Goal: Transaction & Acquisition: Purchase product/service

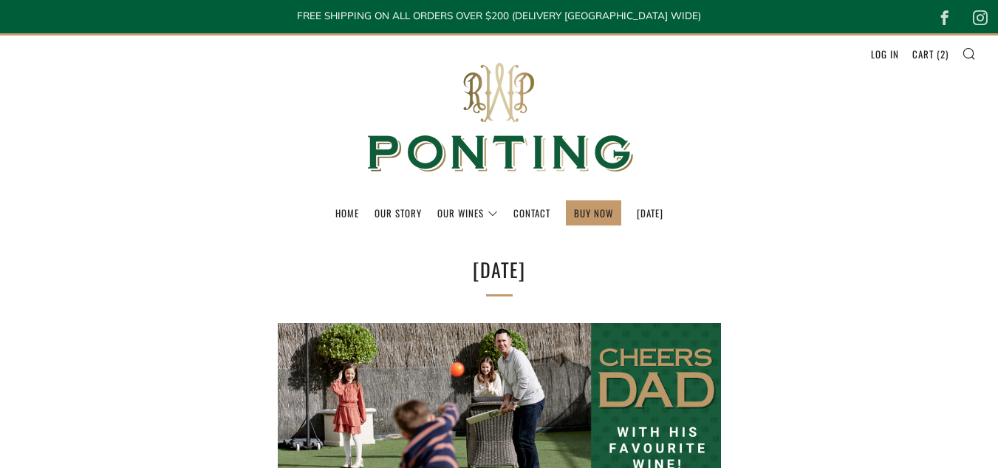
select select "best-selling"
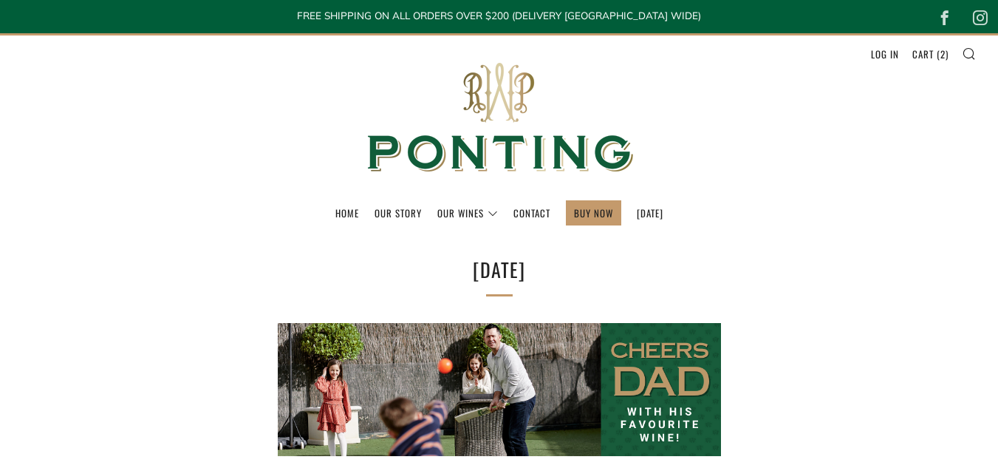
select select "best-selling"
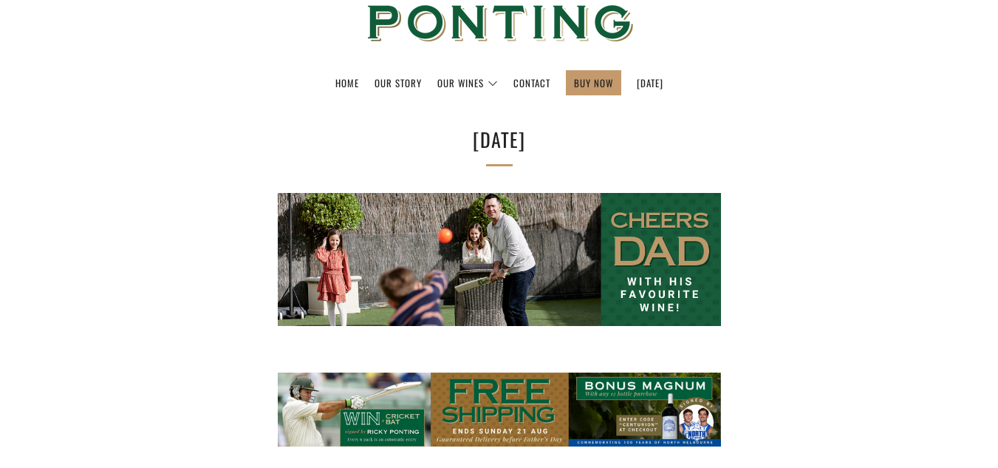
scroll to position [156, 0]
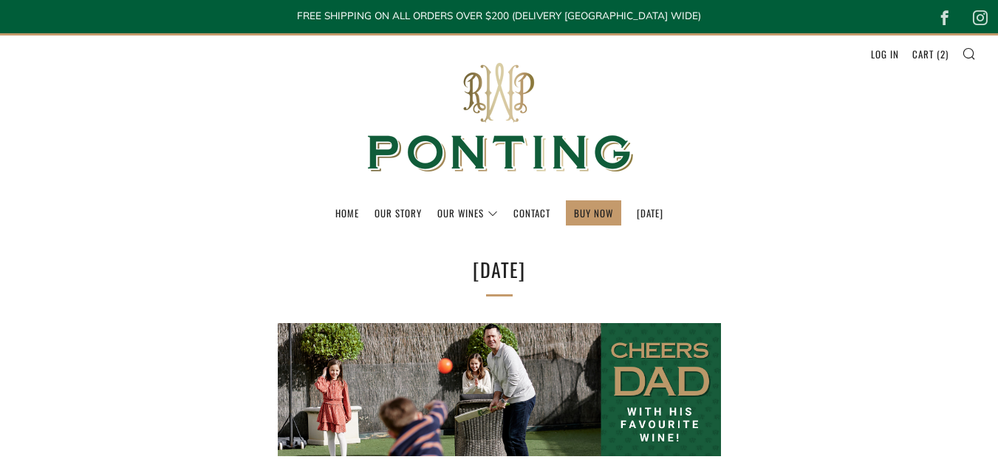
select select "best-selling"
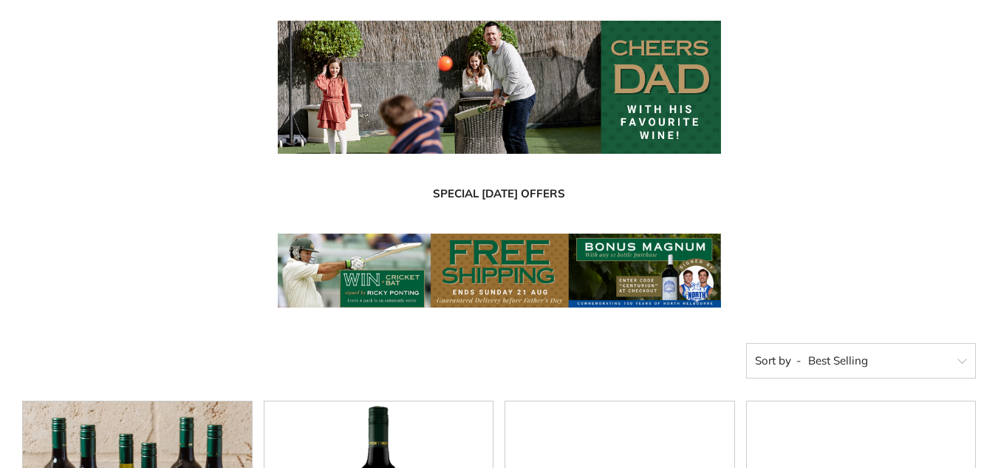
scroll to position [311, 0]
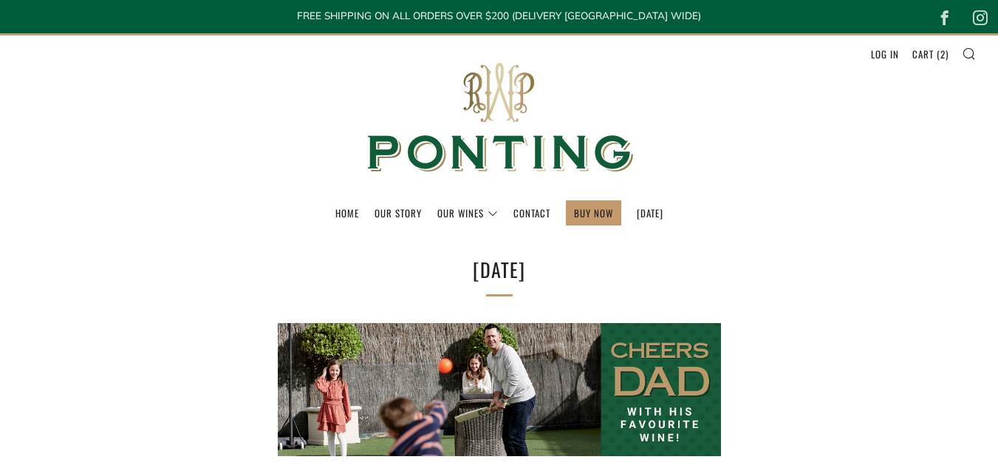
select select "best-selling"
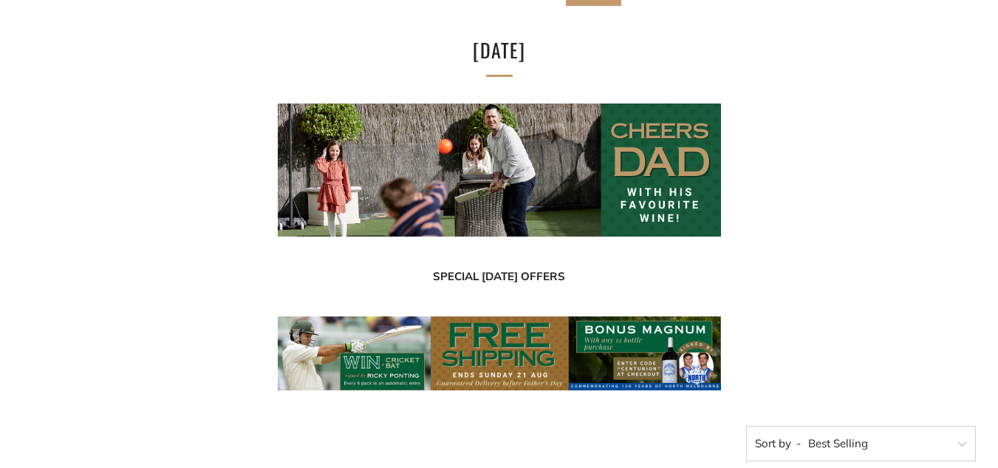
scroll to position [223, 0]
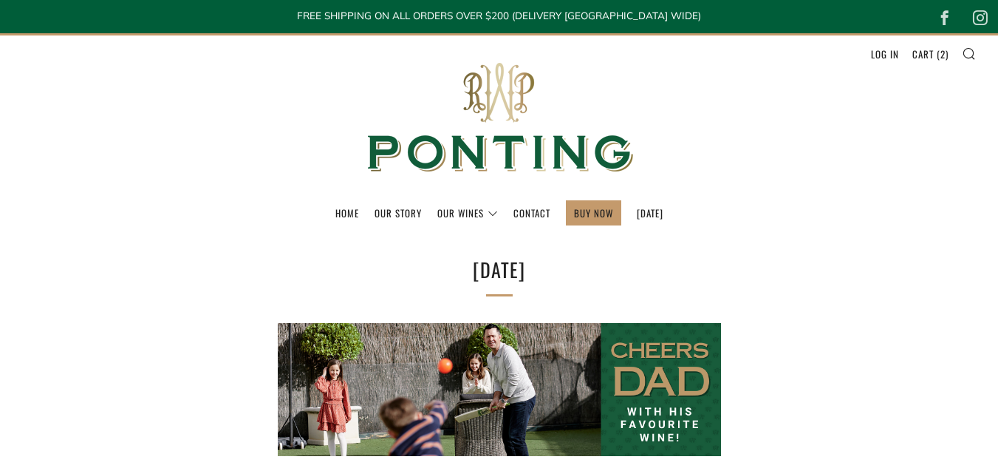
select select "best-selling"
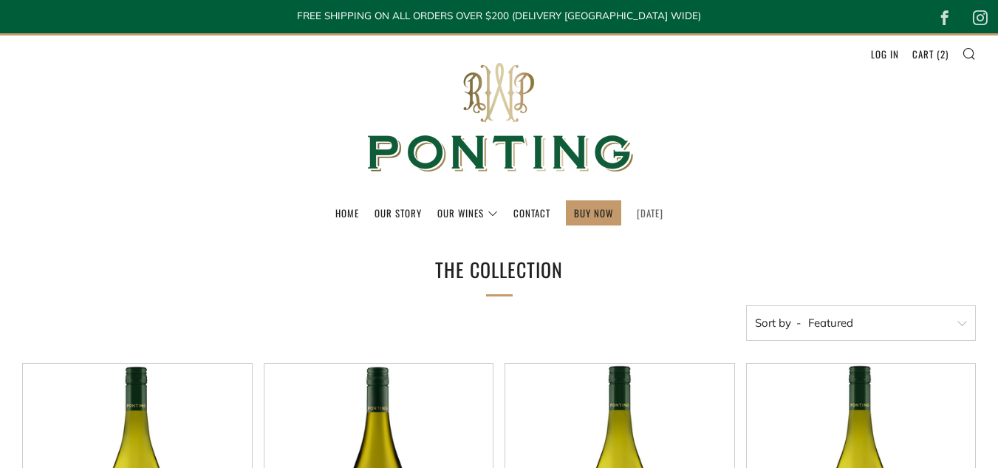
click at [663, 211] on link "[DATE]" at bounding box center [650, 213] width 27 height 24
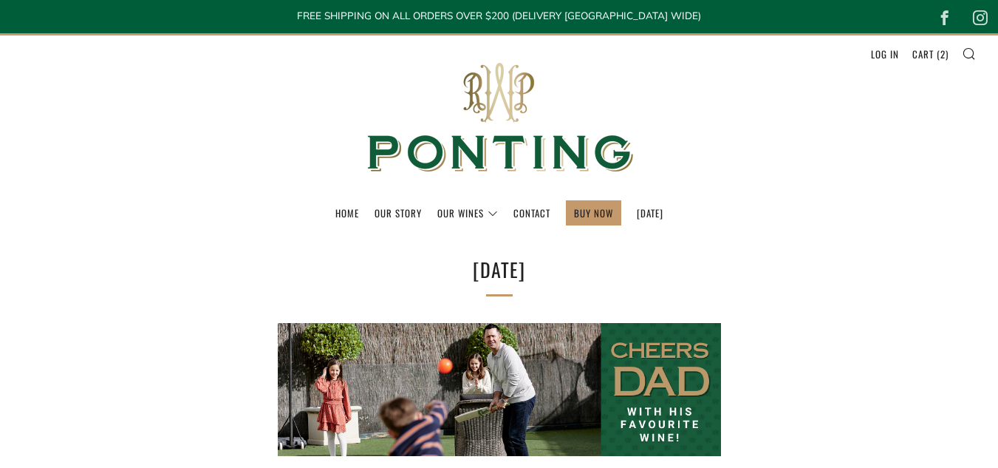
select select "best-selling"
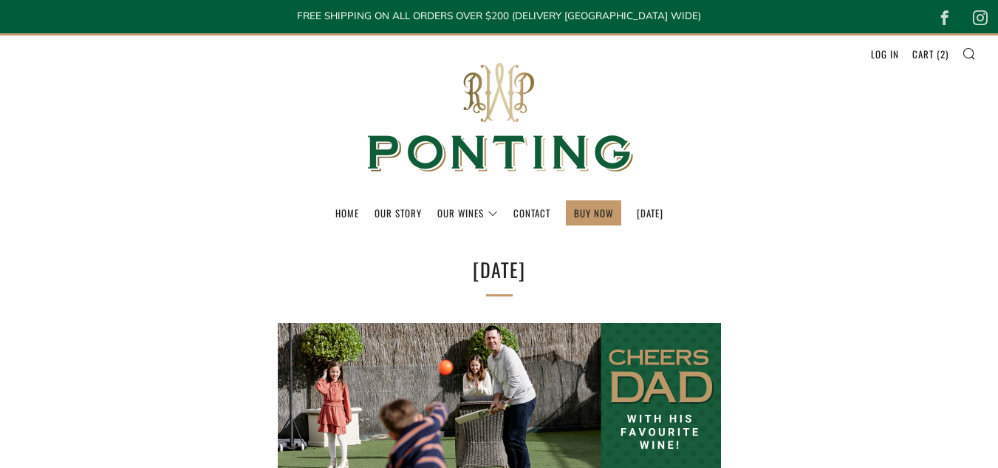
select select "best-selling"
